Goal: Task Accomplishment & Management: Use online tool/utility

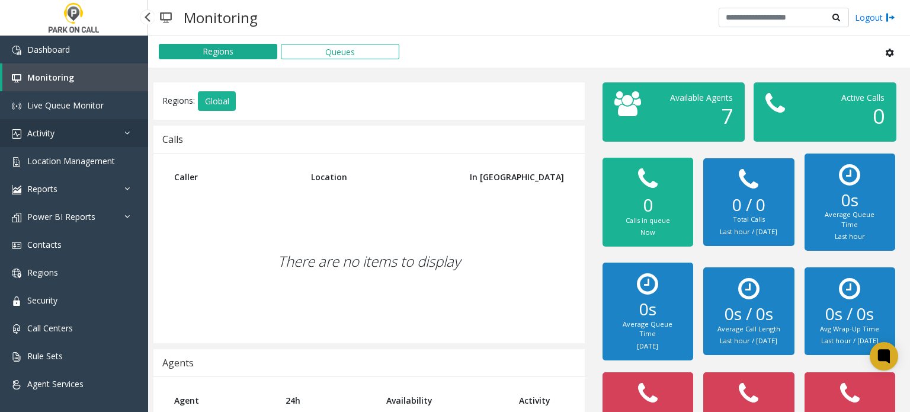
click at [83, 127] on link "Activity" at bounding box center [74, 133] width 148 height 28
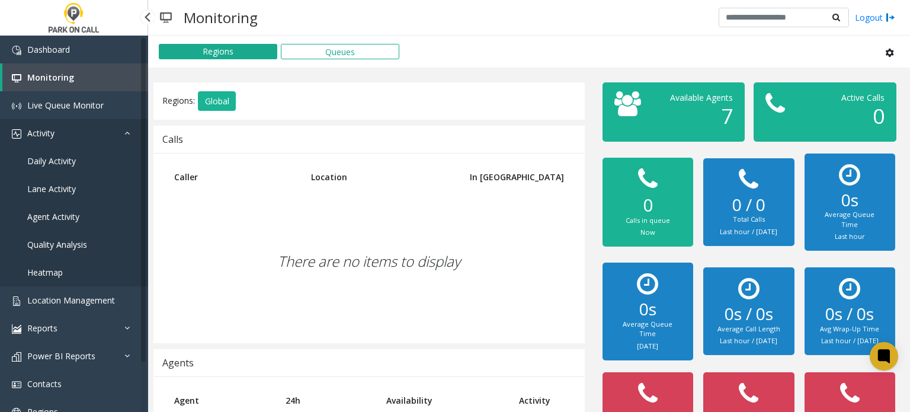
click at [85, 125] on link "Activity" at bounding box center [74, 133] width 148 height 28
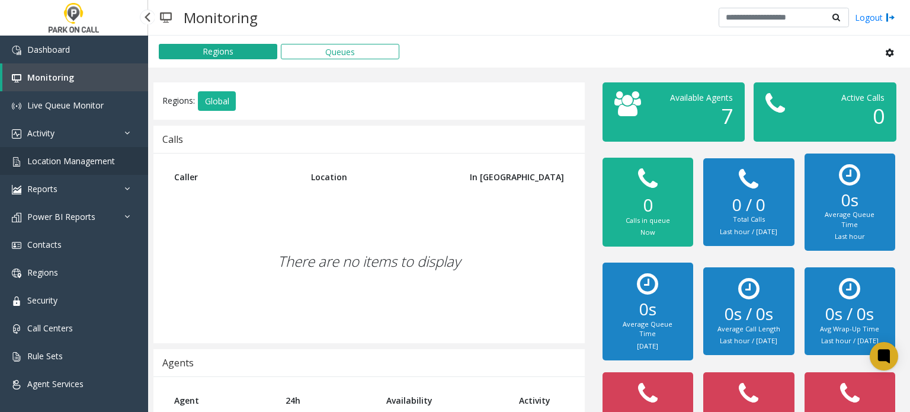
click at [74, 165] on span "Location Management" at bounding box center [71, 160] width 88 height 11
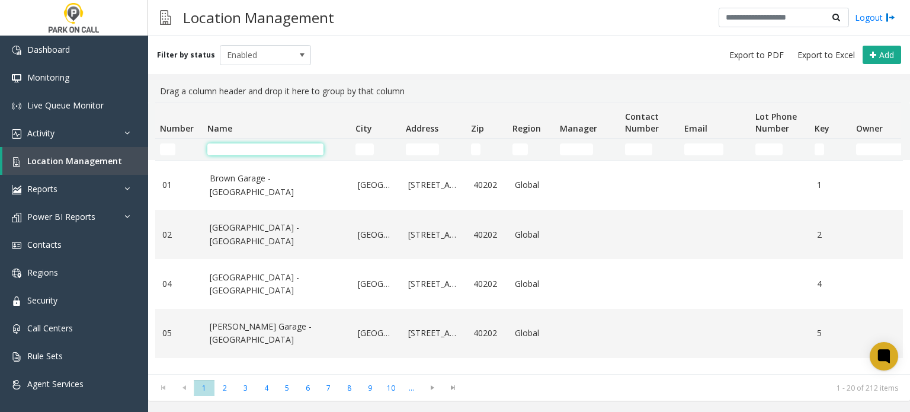
click at [300, 150] on input "Name Filter" at bounding box center [265, 149] width 116 height 12
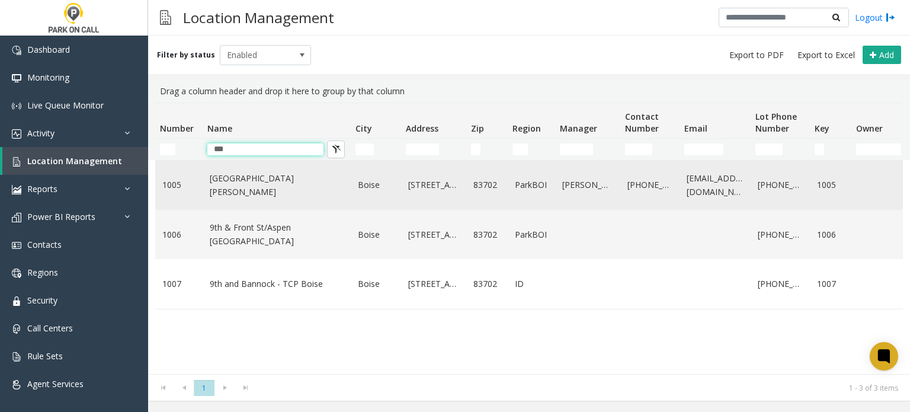
type input "***"
click at [268, 172] on td "[GEOGRAPHIC_DATA][PERSON_NAME]" at bounding box center [277, 185] width 148 height 49
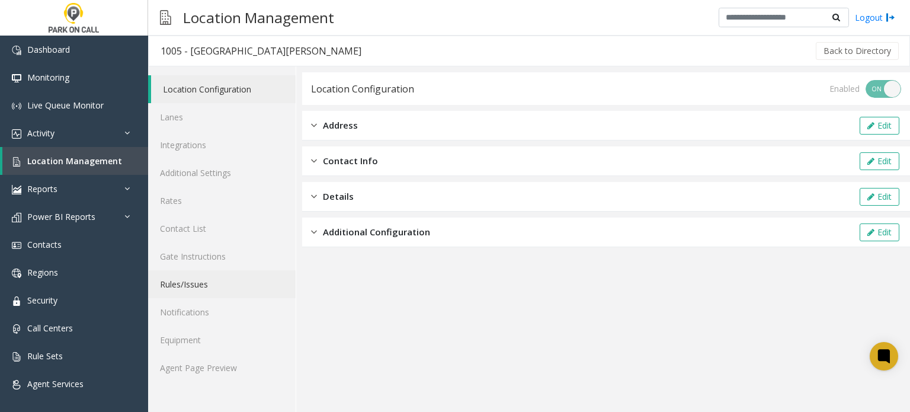
click at [199, 284] on link "Rules/Issues" at bounding box center [221, 284] width 147 height 28
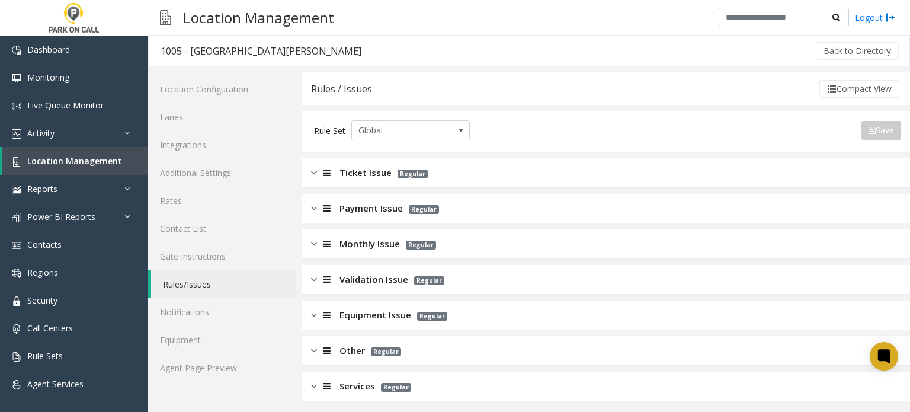
click at [490, 171] on div "Ticket Issue Regular" at bounding box center [606, 173] width 608 height 30
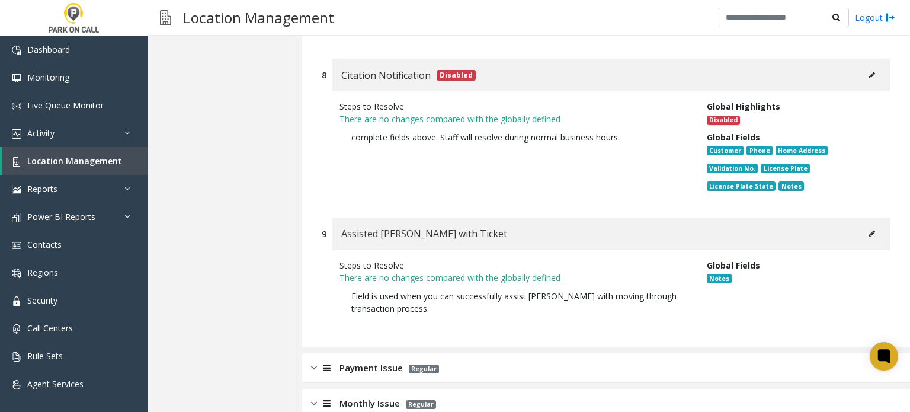
scroll to position [1630, 0]
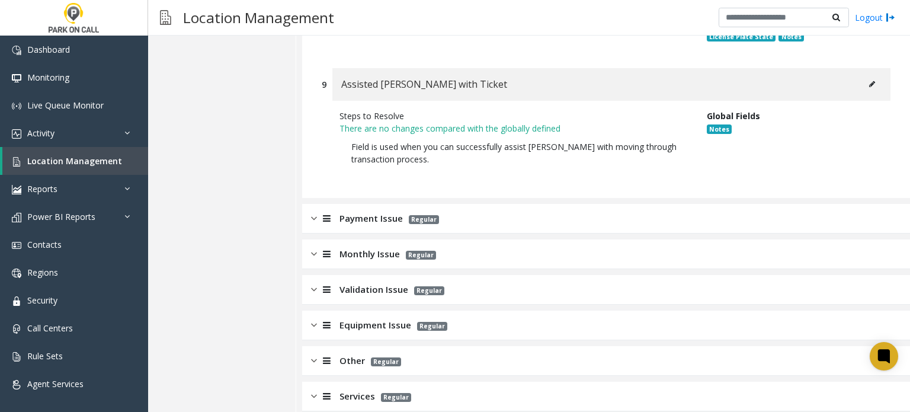
click at [488, 204] on div "Payment Issue Regular" at bounding box center [606, 219] width 608 height 30
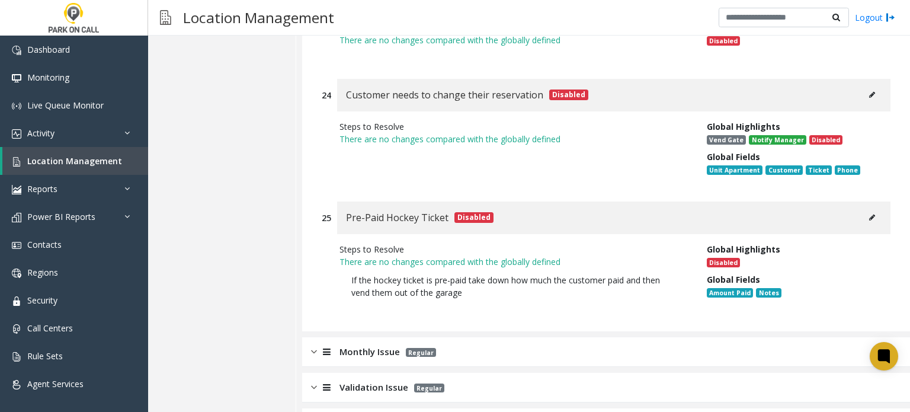
scroll to position [5833, 0]
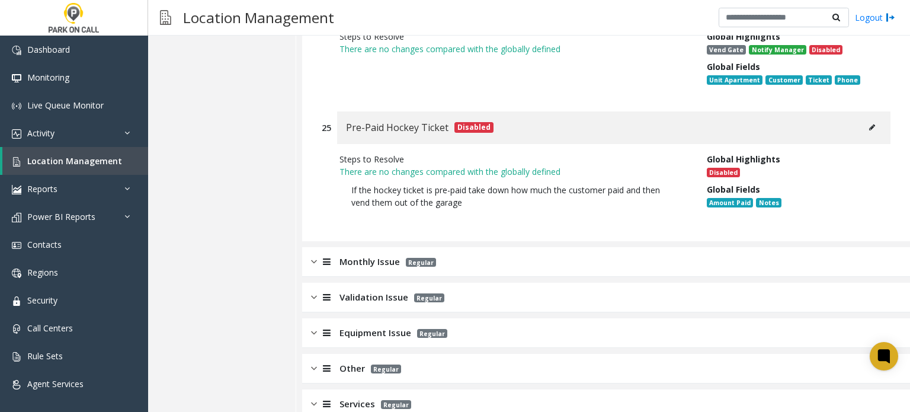
click at [508, 247] on div "Monthly Issue Regular" at bounding box center [606, 262] width 608 height 30
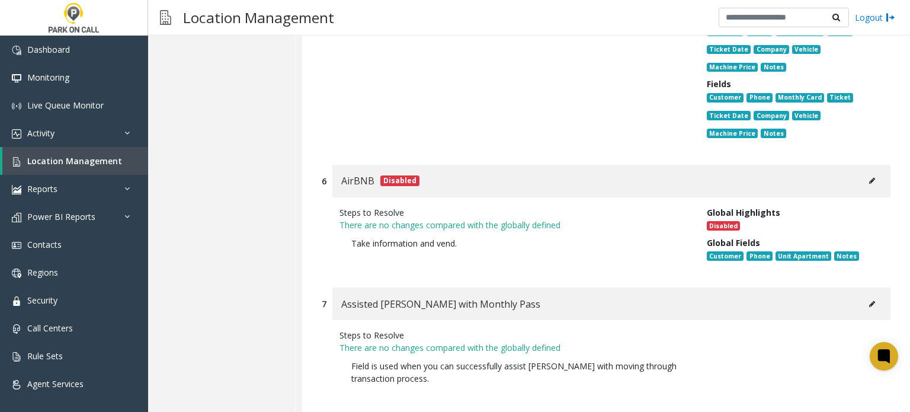
scroll to position [7600, 0]
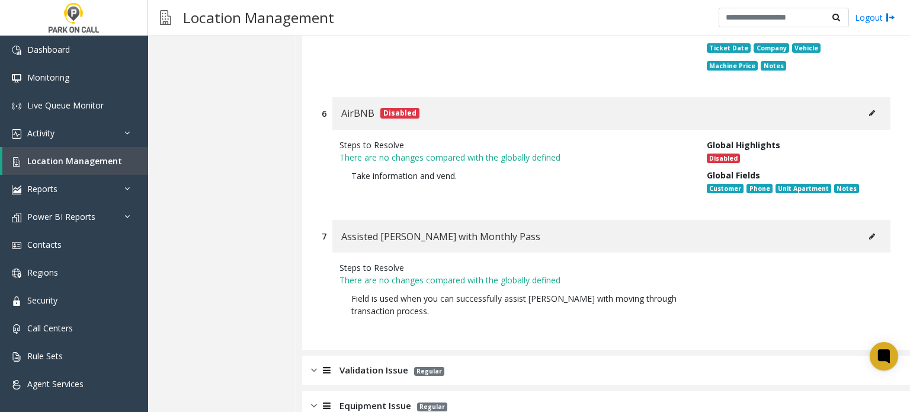
click at [409, 355] on div "Validation Issue Regular" at bounding box center [606, 370] width 608 height 30
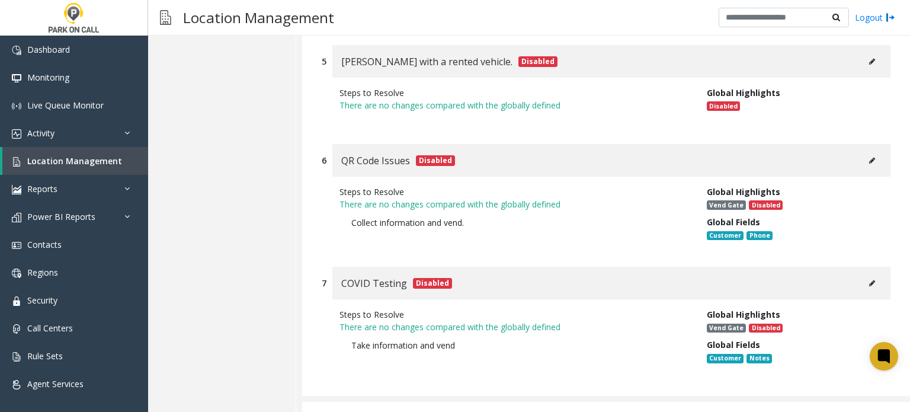
scroll to position [8811, 0]
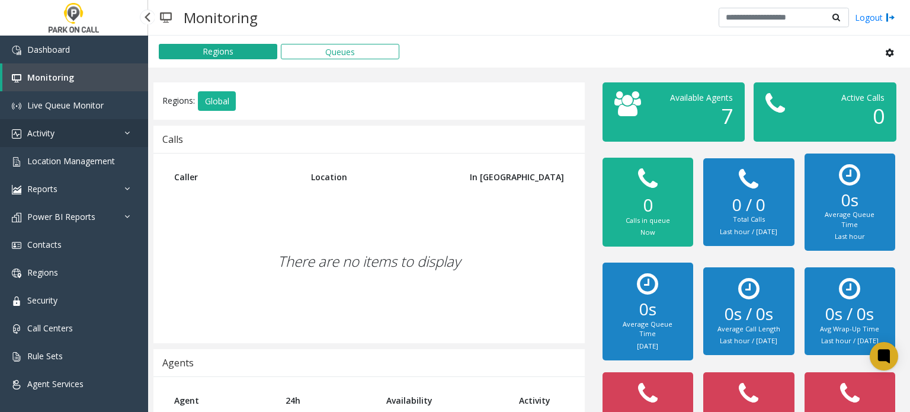
click at [114, 144] on link "Activity" at bounding box center [74, 133] width 148 height 28
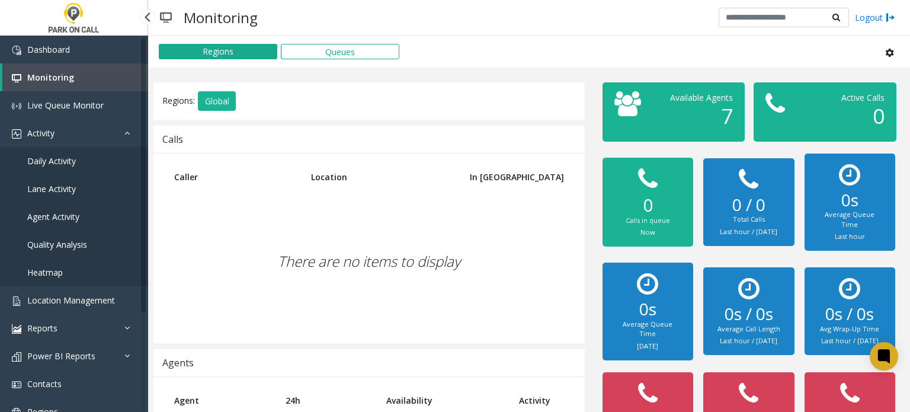
click at [83, 221] on link "Agent Activity" at bounding box center [74, 217] width 148 height 28
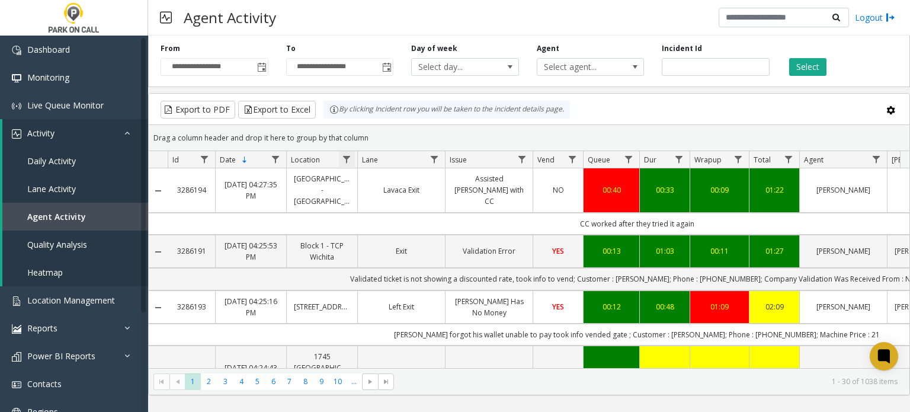
click at [348, 157] on span "Data table" at bounding box center [346, 159] width 9 height 9
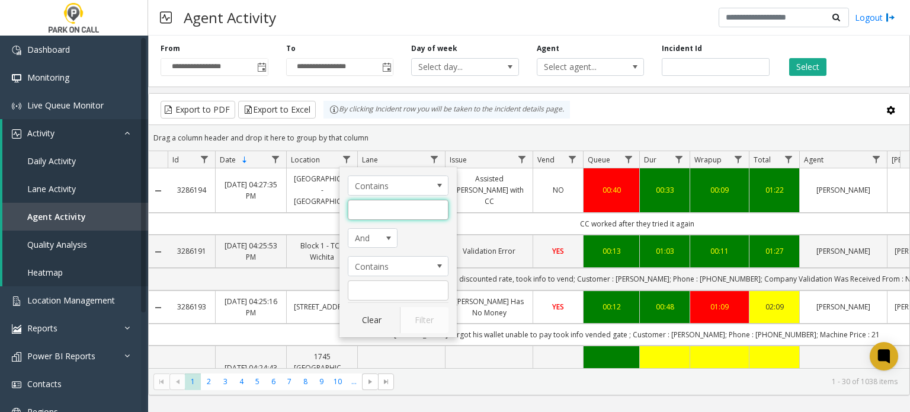
click at [386, 210] on input "Location Filter" at bounding box center [398, 210] width 101 height 20
type input "*********"
click button "Filter" at bounding box center [424, 320] width 49 height 26
